Goal: Information Seeking & Learning: Learn about a topic

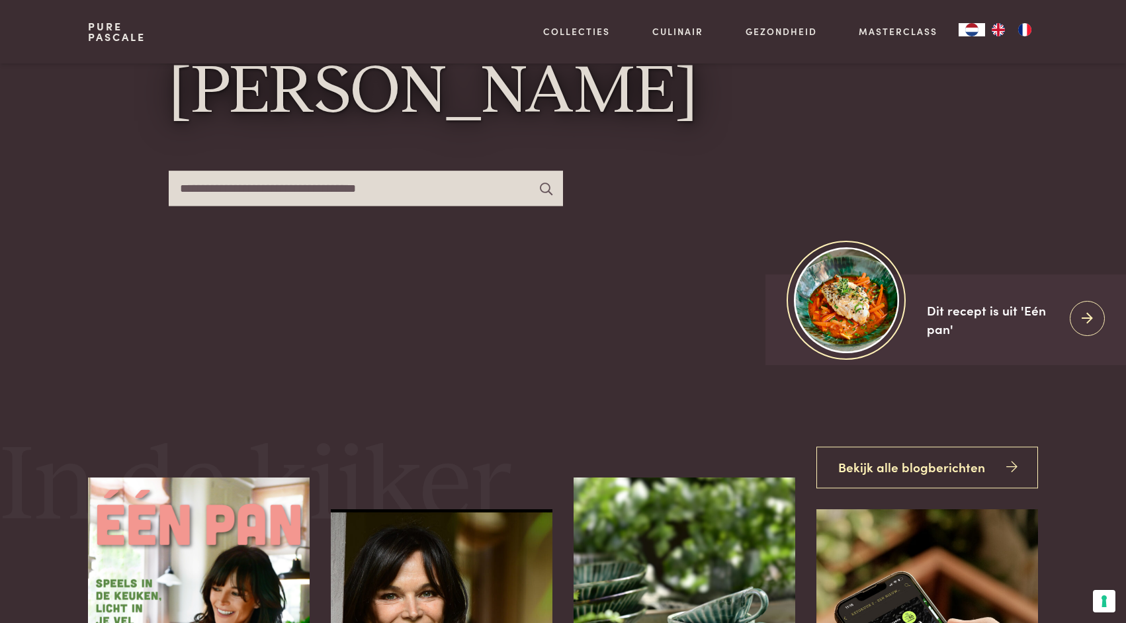
scroll to position [215, 0]
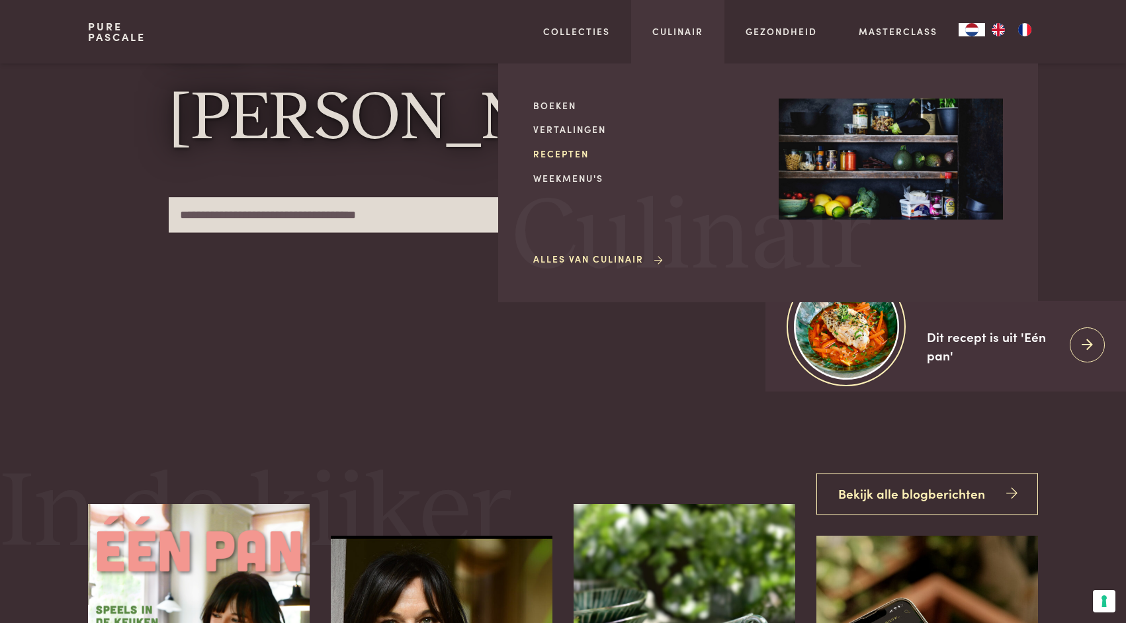
click at [556, 154] on link "Recepten" at bounding box center [645, 154] width 224 height 14
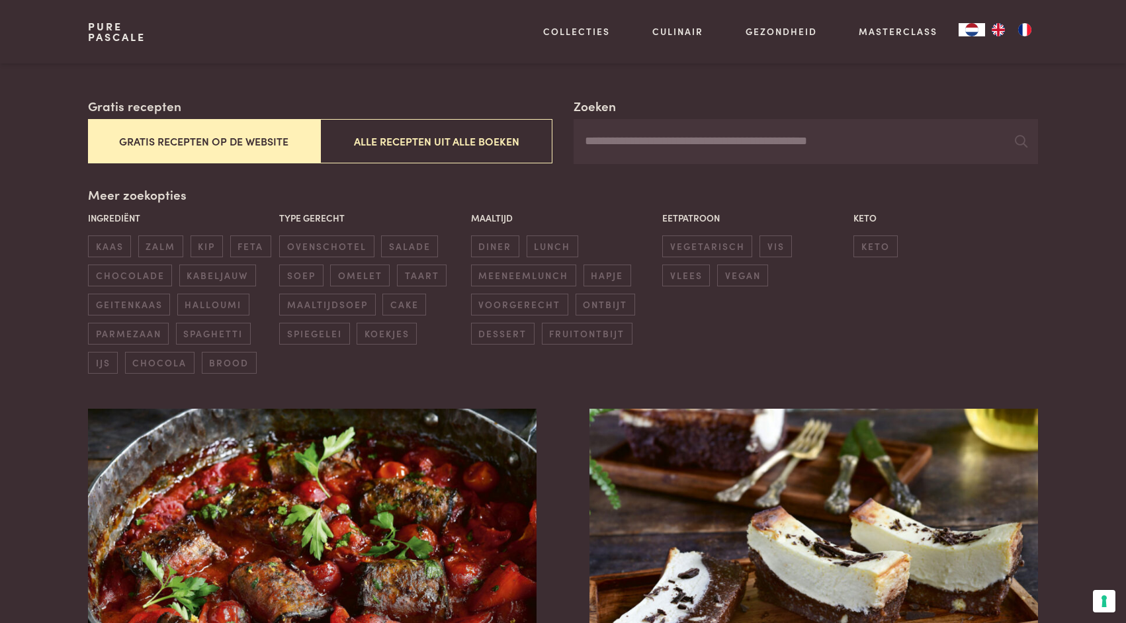
scroll to position [218, 0]
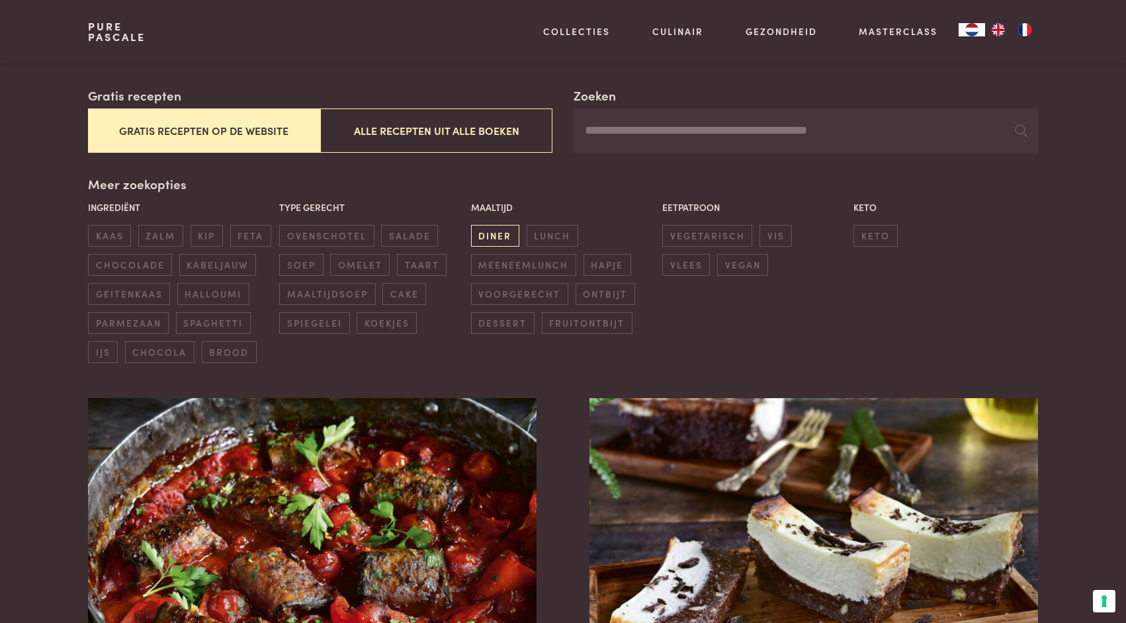
click at [502, 230] on span "diner" at bounding box center [495, 236] width 48 height 22
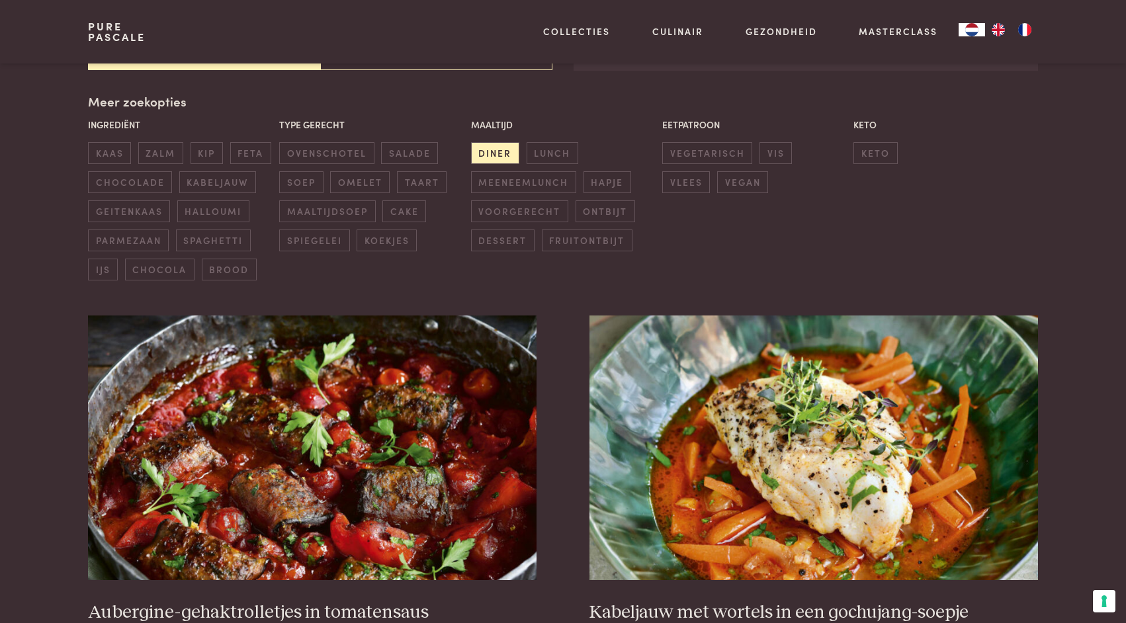
scroll to position [301, 0]
click at [303, 146] on span "ovenschotel" at bounding box center [326, 153] width 95 height 22
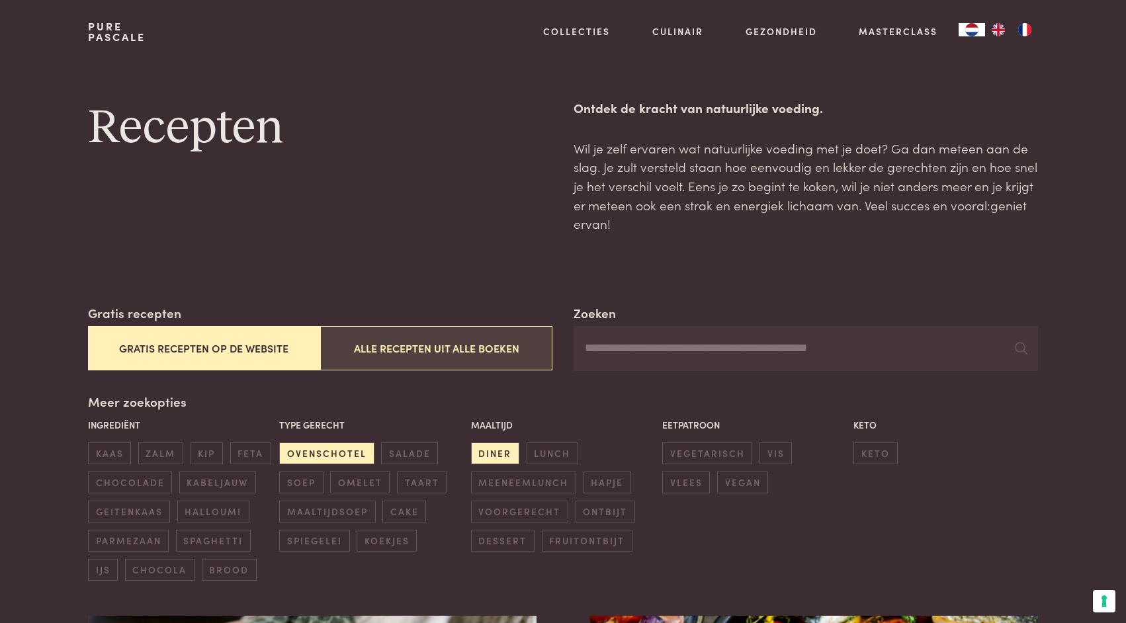
click at [448, 349] on button "Alle recepten uit alle boeken" at bounding box center [436, 348] width 232 height 44
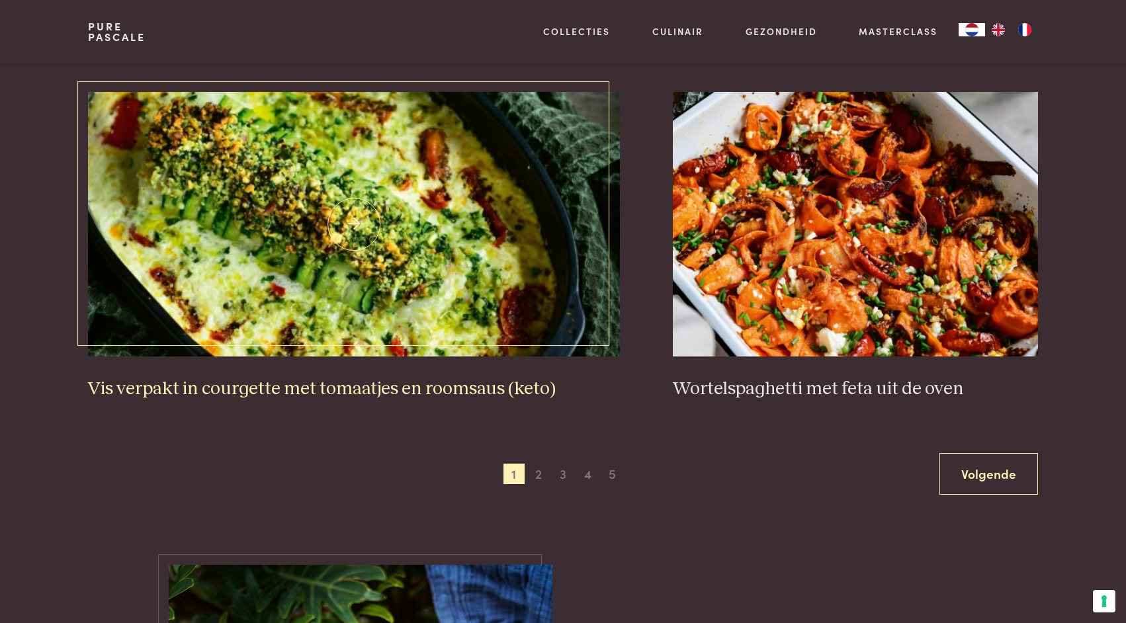
scroll to position [2400, 0]
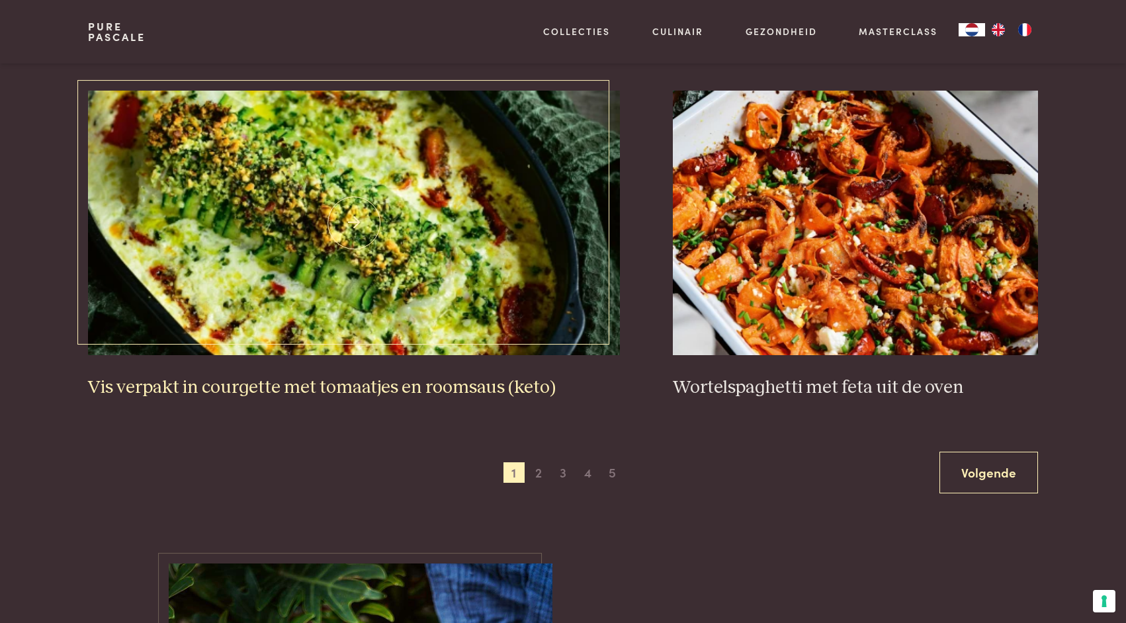
click at [418, 277] on img at bounding box center [354, 223] width 533 height 265
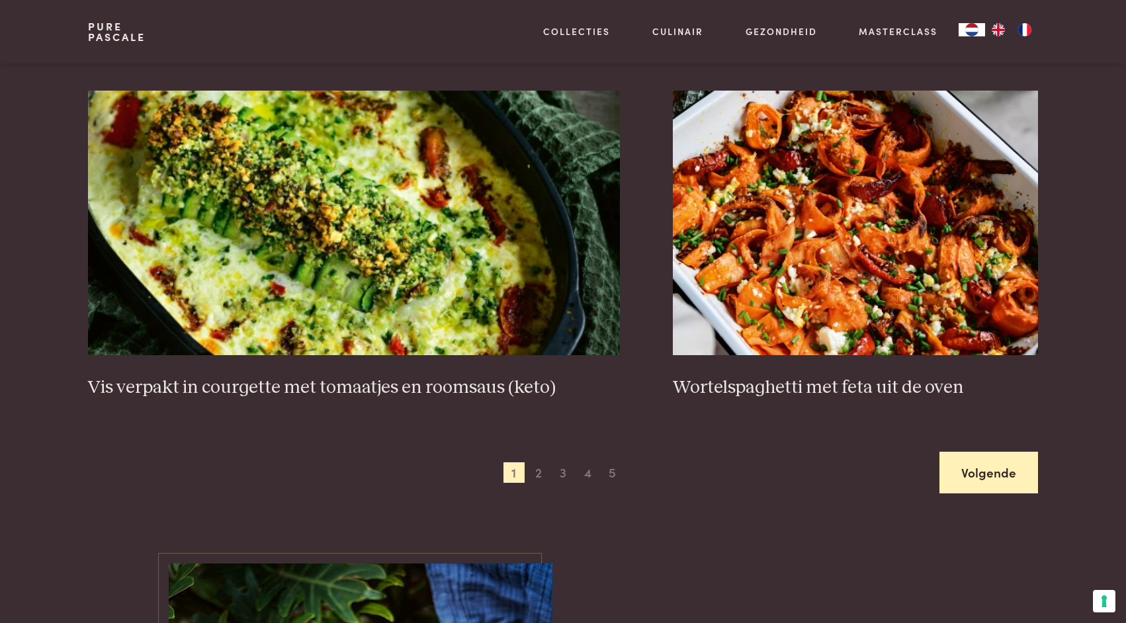
click at [978, 466] on link "Volgende" at bounding box center [989, 473] width 99 height 42
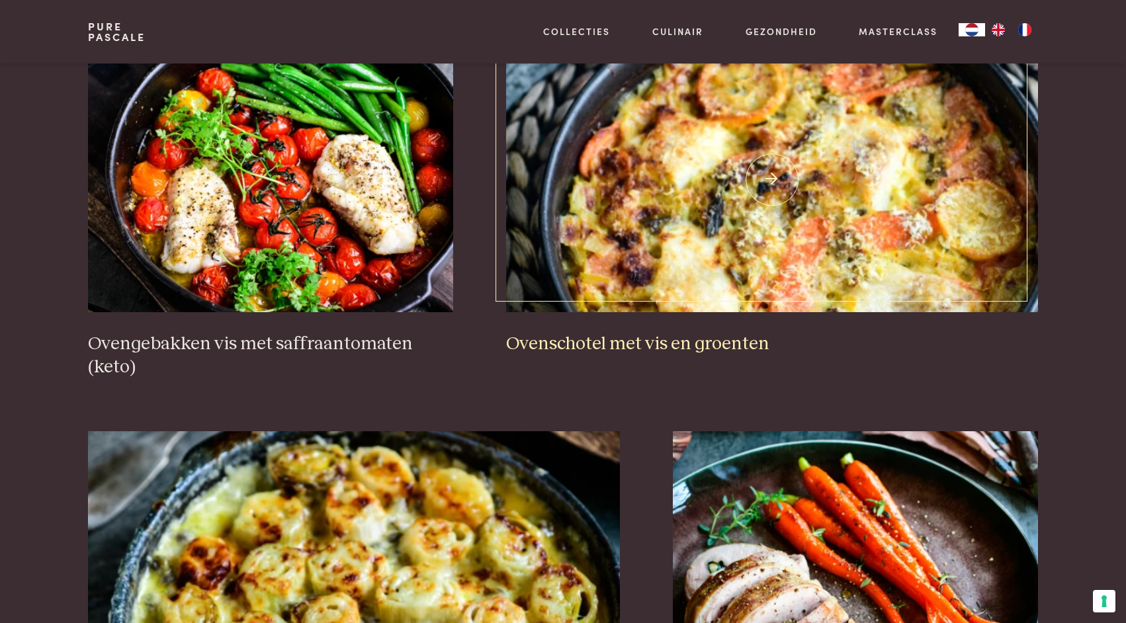
scroll to position [2060, 0]
click at [760, 196] on img at bounding box center [772, 179] width 533 height 265
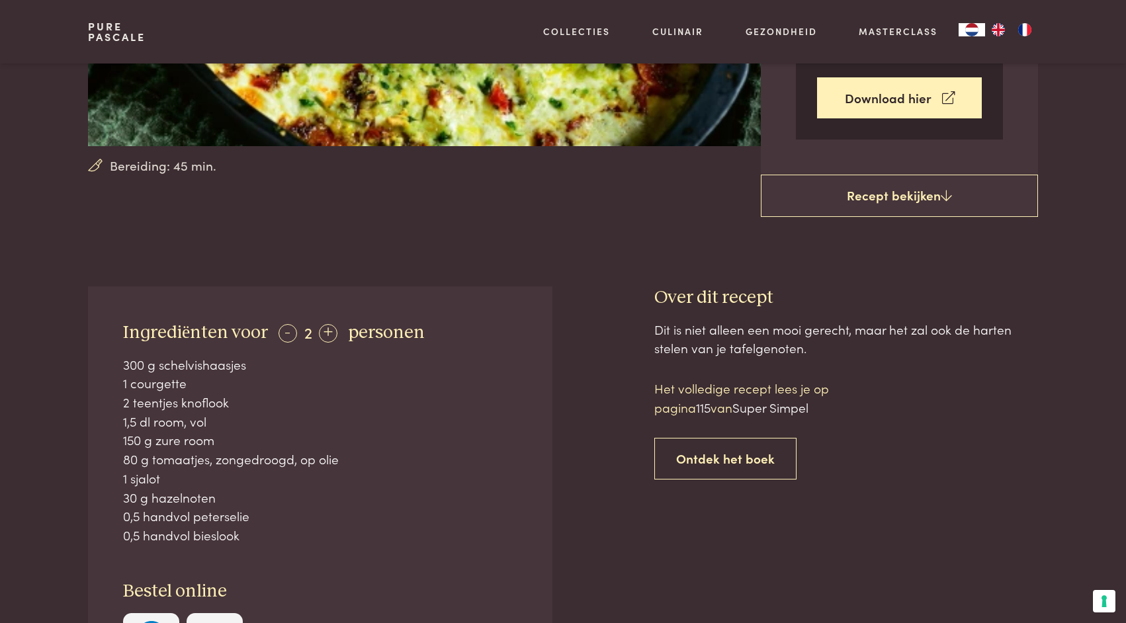
scroll to position [350, 0]
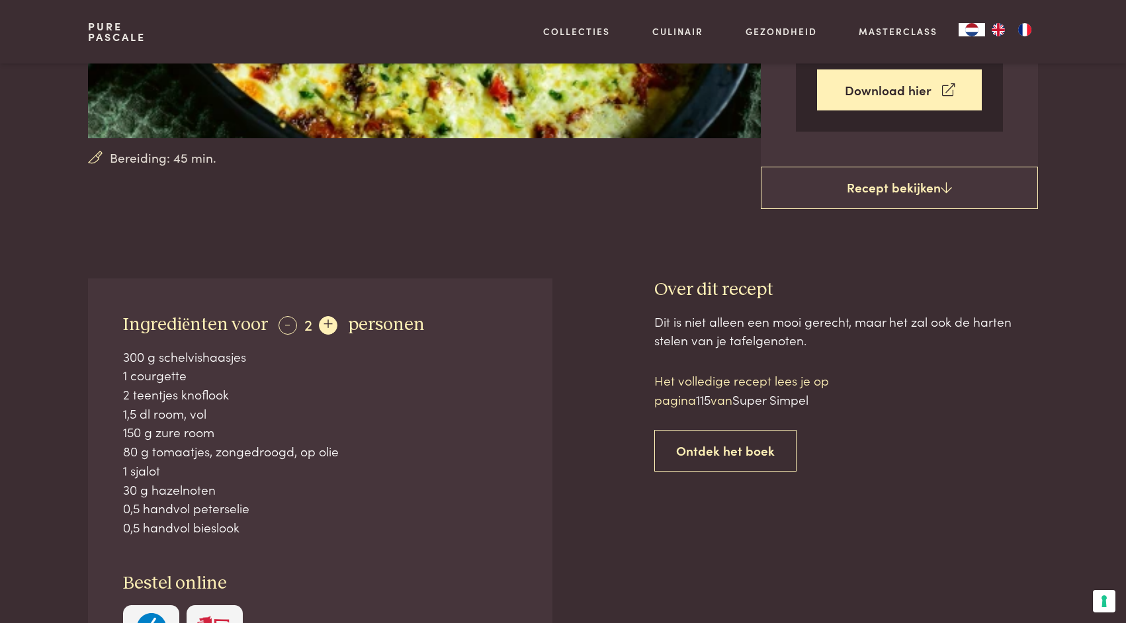
click at [326, 320] on div "+" at bounding box center [328, 325] width 19 height 19
